Goal: Transaction & Acquisition: Book appointment/travel/reservation

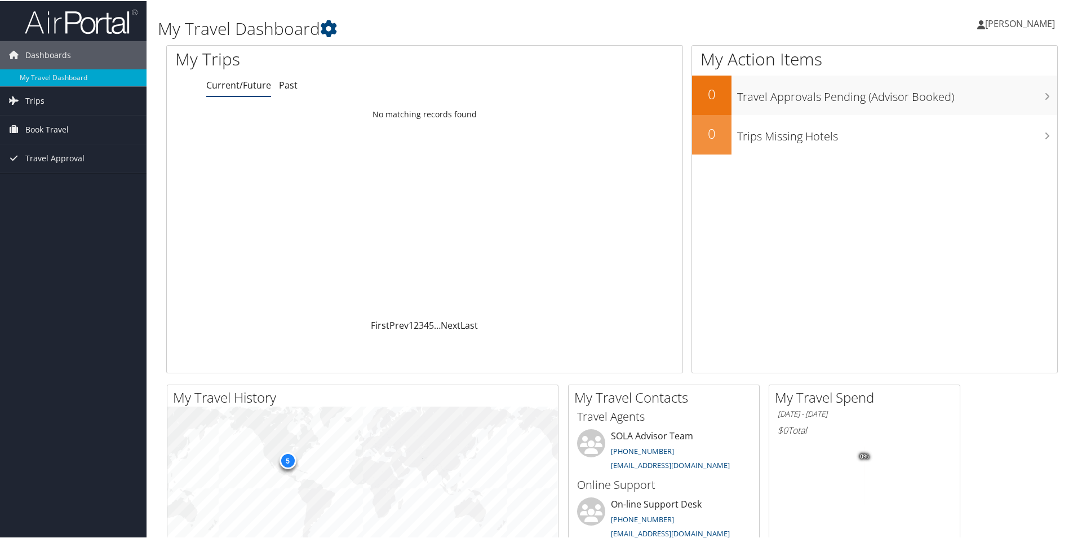
drag, startPoint x: 1053, startPoint y: 24, endPoint x: 1047, endPoint y: 22, distance: 6.1
click at [1052, 24] on link "[PERSON_NAME]" at bounding box center [1021, 23] width 89 height 34
click at [829, 223] on div "My Action Items 0 Travel Approvals Pending (Advisor Booked) 0 Trips Missing Hot…" at bounding box center [874, 208] width 366 height 328
click at [35, 92] on span "Trips" at bounding box center [34, 100] width 19 height 28
click at [51, 77] on link "My Travel Dashboard" at bounding box center [73, 76] width 146 height 17
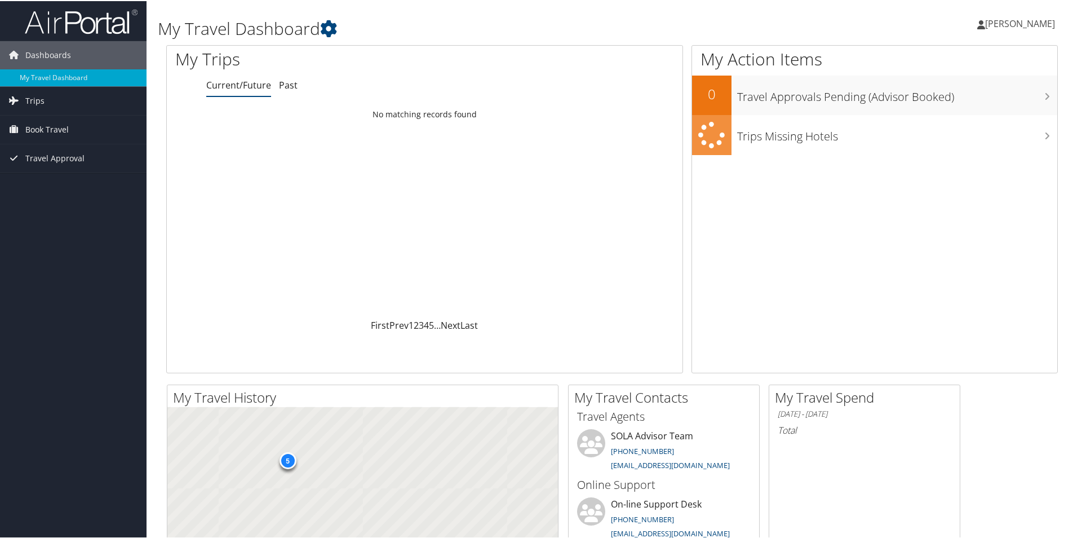
click at [60, 131] on span "Book Travel" at bounding box center [46, 128] width 43 height 28
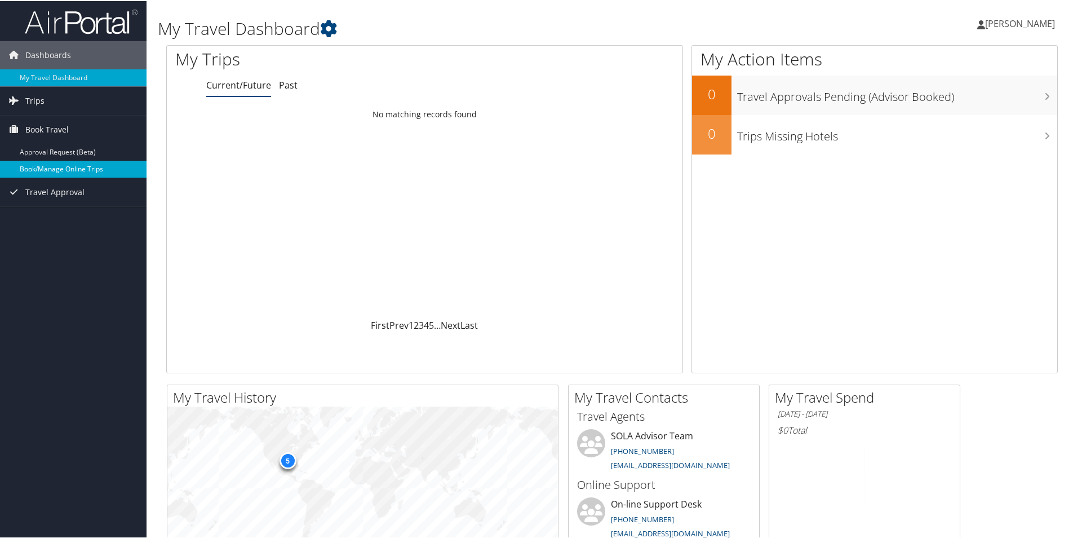
click at [50, 165] on link "Book/Manage Online Trips" at bounding box center [73, 167] width 146 height 17
click at [55, 162] on link "Book/Manage Online Trips" at bounding box center [73, 167] width 146 height 17
click at [59, 167] on link "Book/Manage Online Trips" at bounding box center [73, 167] width 146 height 17
